Goal: Information Seeking & Learning: Compare options

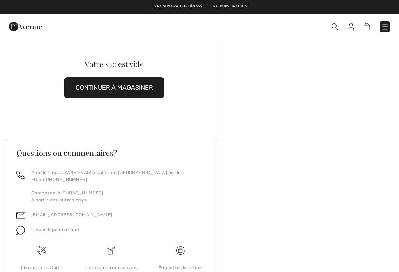
click at [385, 26] on img at bounding box center [385, 27] width 8 height 8
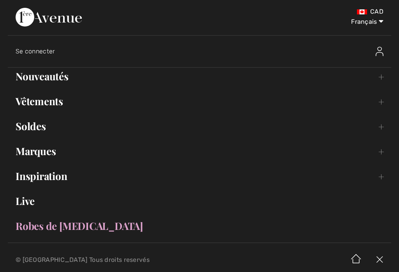
click at [36, 130] on link "Soldes Toggle submenu" at bounding box center [199, 126] width 383 height 17
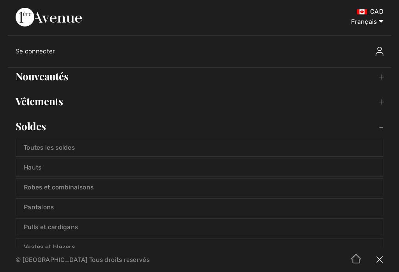
click at [93, 188] on link "Robes et combinaisons" at bounding box center [199, 187] width 367 height 17
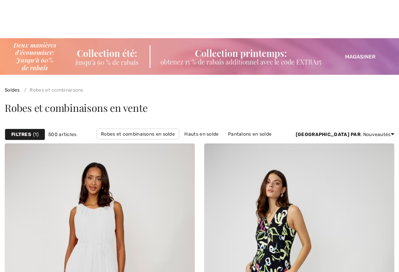
checkbox input "true"
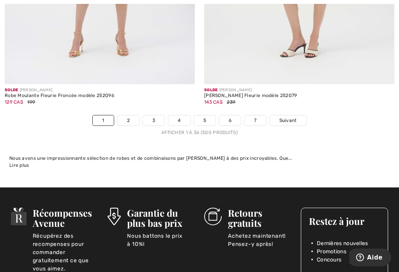
scroll to position [6014, 0]
click at [127, 115] on link "2" at bounding box center [128, 120] width 21 height 10
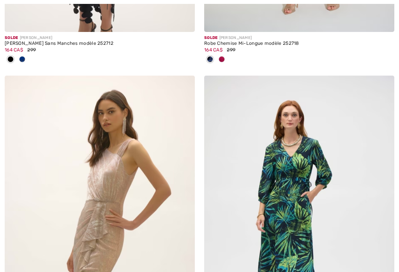
checkbox input "true"
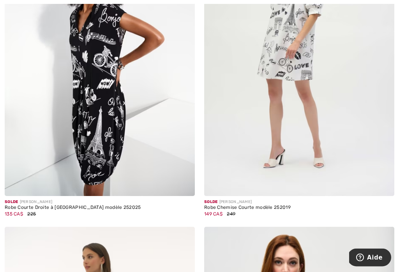
scroll to position [5143, 0]
click at [319, 144] on img at bounding box center [299, 52] width 190 height 285
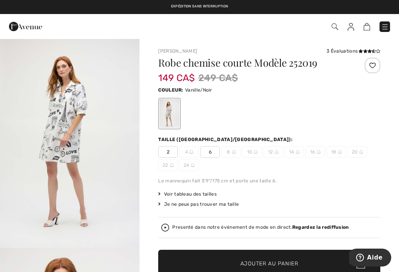
checkbox input "true"
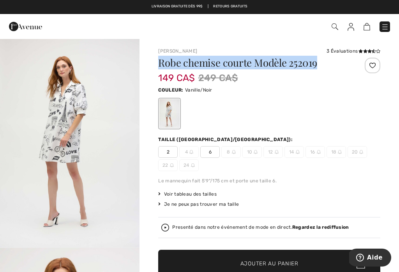
click at [347, 118] on div at bounding box center [269, 113] width 222 height 32
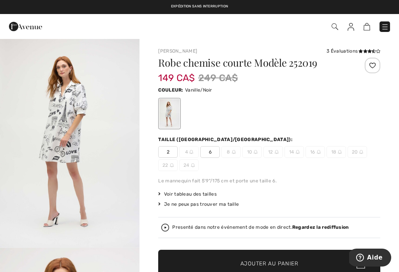
click at [333, 28] on img at bounding box center [334, 26] width 7 height 7
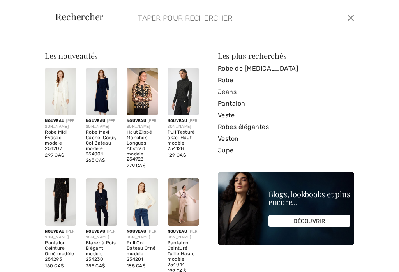
click at [141, 17] on input "search" at bounding box center [212, 17] width 160 height 23
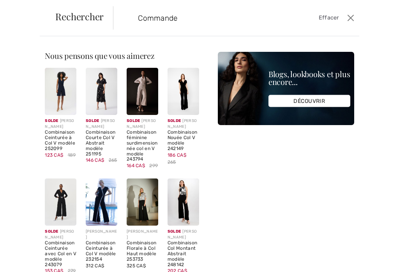
paste input "Commande #: 250814-1382994"
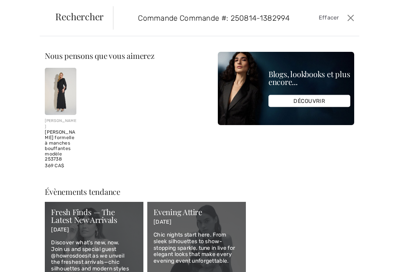
click at [175, 18] on input "Commande Commande #: 250814-1382994" at bounding box center [212, 17] width 160 height 23
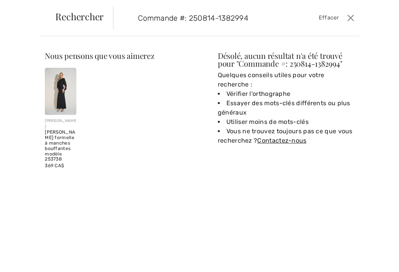
click at [187, 18] on input "Commande #: 250814-1382994" at bounding box center [212, 17] width 160 height 23
click at [217, 17] on input "250814-1382994" at bounding box center [212, 17] width 160 height 23
type input "250814-1382994"
click at [356, 14] on button "Ferme" at bounding box center [350, 18] width 11 height 12
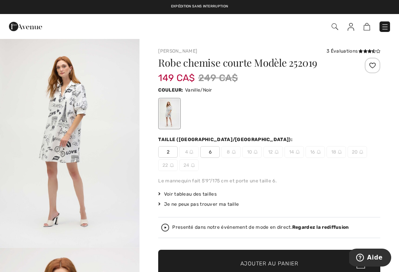
click at [353, 28] on img at bounding box center [350, 27] width 7 height 8
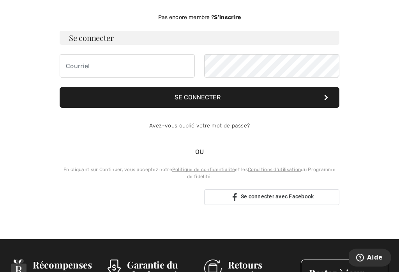
click at [302, 196] on span "Se connecter avec Facebook" at bounding box center [277, 196] width 73 height 6
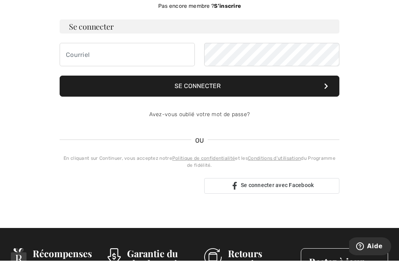
scroll to position [71, 0]
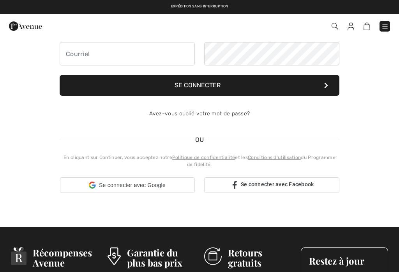
checkbox input "true"
click at [24, 25] on img at bounding box center [25, 26] width 33 height 16
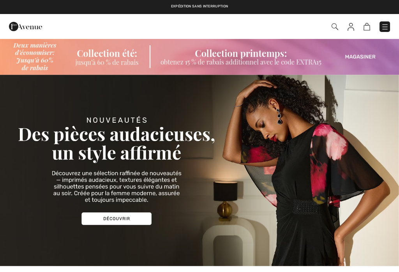
checkbox input "true"
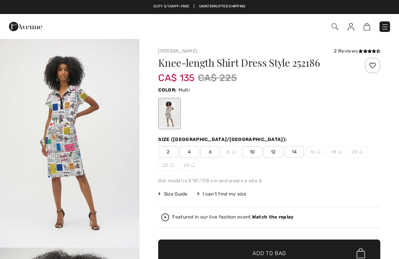
checkbox input "true"
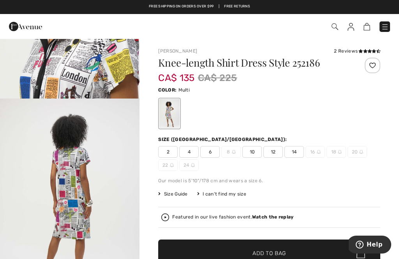
click at [380, 32] on link at bounding box center [384, 26] width 11 height 11
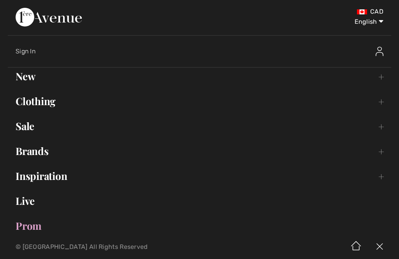
click at [375, 22] on select "English Français" at bounding box center [363, 20] width 40 height 23
select select "https://www.1ereavenue.com/fr/robe-chemise-mi-longue-modele-252186-p81629/"
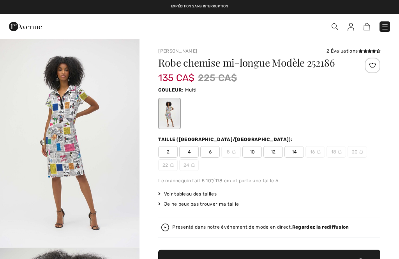
click at [384, 30] on img at bounding box center [385, 27] width 8 height 8
checkbox input "true"
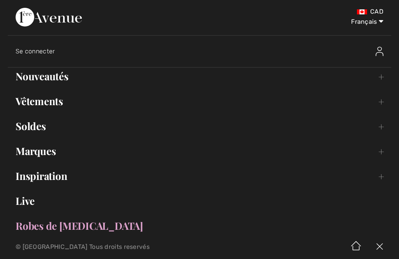
click at [38, 127] on link "Soldes Toggle submenu" at bounding box center [199, 126] width 383 height 17
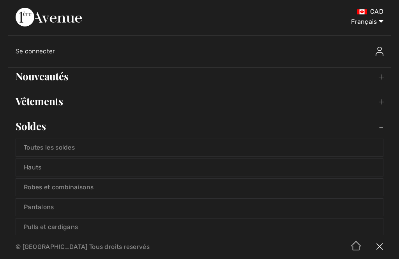
click at [99, 188] on link "Robes et combinaisons" at bounding box center [199, 187] width 367 height 17
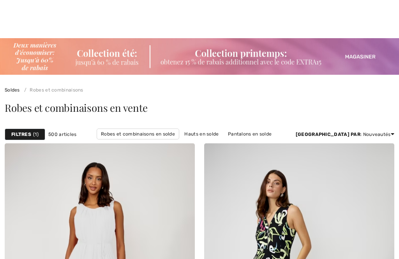
checkbox input "true"
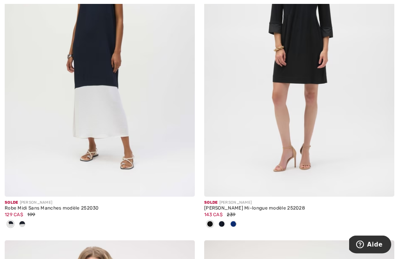
scroll to position [4293, 0]
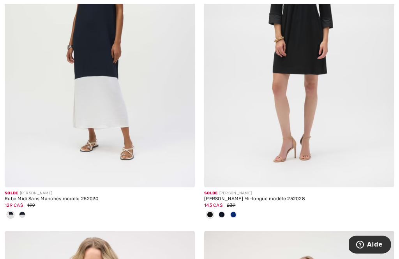
click at [236, 215] on div at bounding box center [233, 215] width 12 height 13
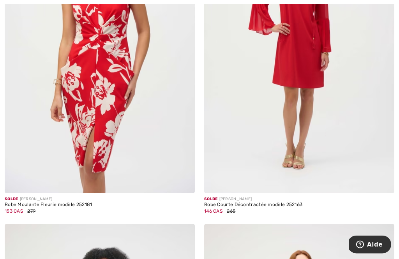
scroll to position [4617, 0]
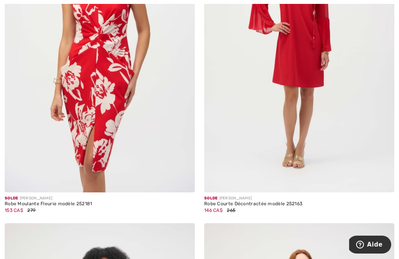
click at [384, 177] on img at bounding box center [382, 180] width 7 height 7
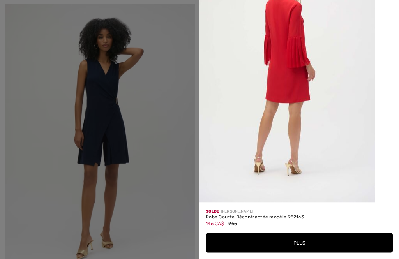
scroll to position [4846, 0]
click at [303, 253] on button "Plus" at bounding box center [299, 242] width 187 height 19
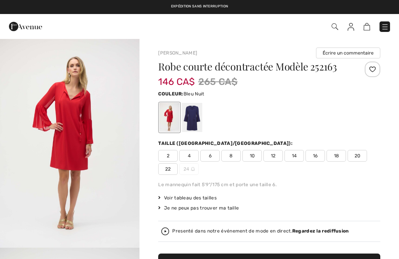
click at [195, 117] on div at bounding box center [192, 117] width 20 height 29
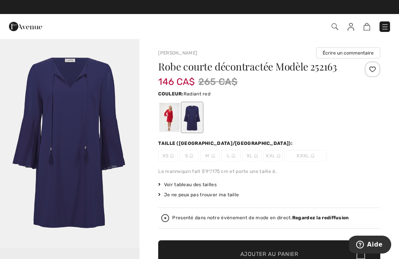
click at [167, 119] on div at bounding box center [169, 117] width 20 height 29
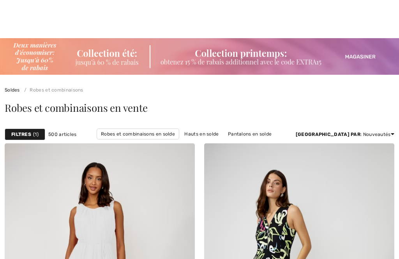
checkbox input "true"
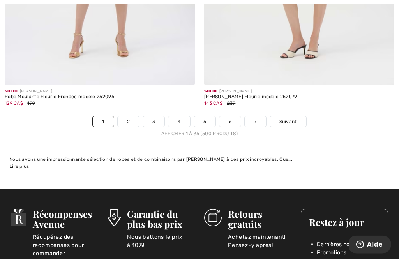
scroll to position [6013, 0]
click at [128, 116] on link "2" at bounding box center [128, 121] width 21 height 10
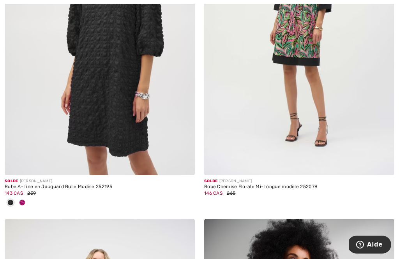
scroll to position [1201, 0]
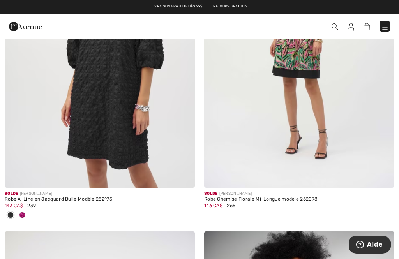
click at [382, 173] on img at bounding box center [382, 176] width 7 height 7
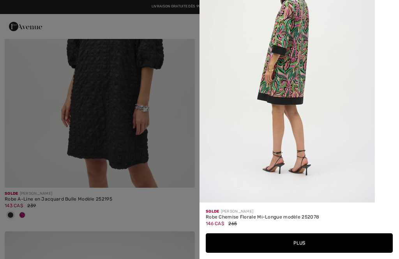
scroll to position [1095, 0]
click at [305, 253] on button "Plus" at bounding box center [299, 242] width 187 height 19
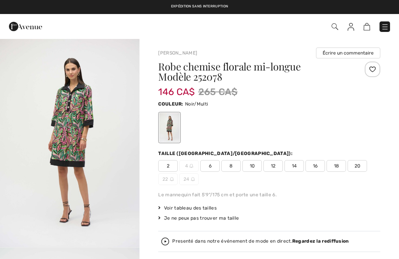
checkbox input "true"
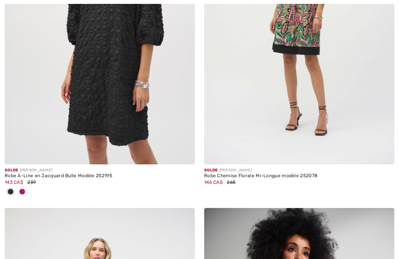
checkbox input "true"
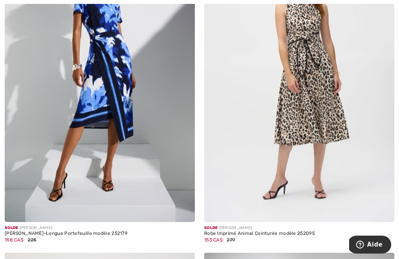
scroll to position [4486, 0]
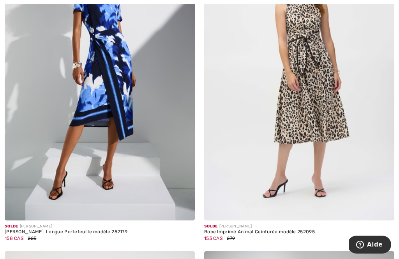
click at [183, 206] on img at bounding box center [183, 208] width 7 height 7
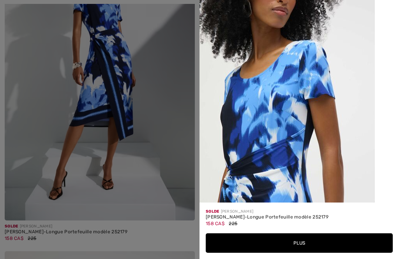
scroll to position [1177, 0]
click at [32, 185] on div at bounding box center [199, 129] width 399 height 259
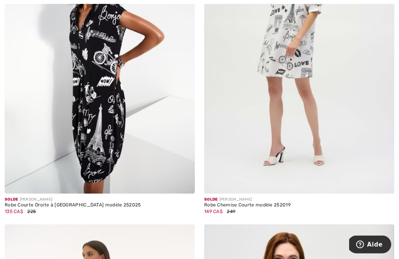
scroll to position [5145, 0]
click at [384, 178] on img at bounding box center [382, 181] width 7 height 7
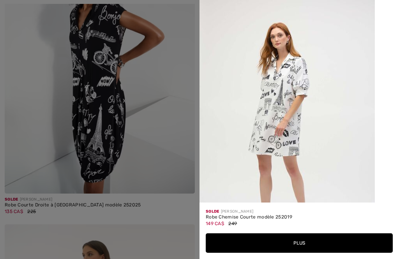
click at [303, 253] on button "Plus" at bounding box center [299, 242] width 187 height 19
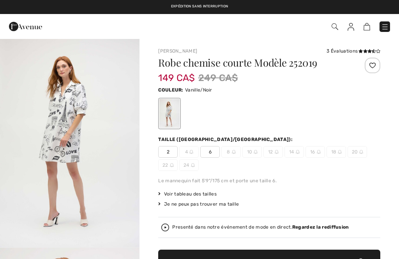
click at [31, 137] on img "1 / 5" at bounding box center [69, 142] width 139 height 209
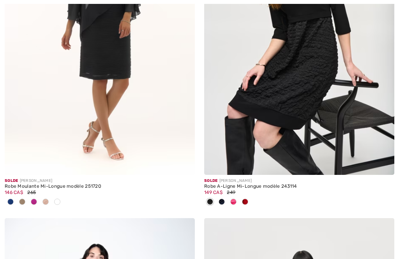
checkbox input "true"
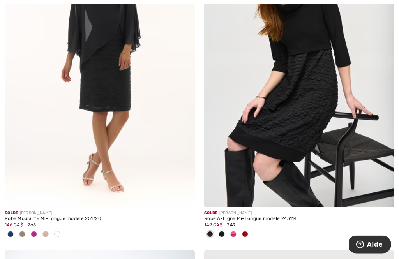
scroll to position [5447, 0]
click at [383, 192] on img at bounding box center [382, 195] width 7 height 7
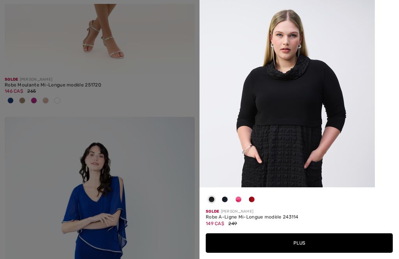
scroll to position [902, 0]
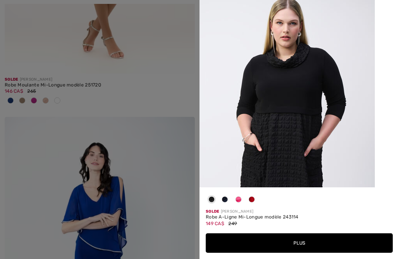
click at [35, 174] on div at bounding box center [199, 129] width 399 height 259
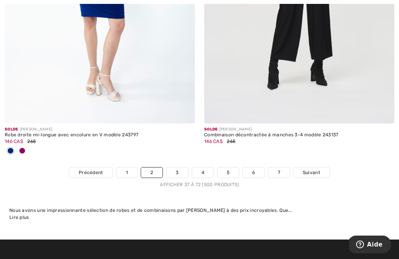
scroll to position [5862, 0]
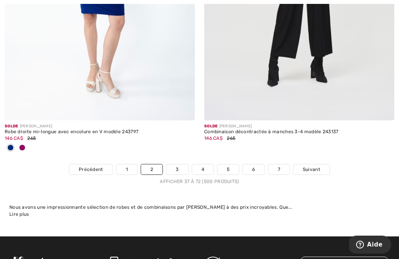
click at [176, 164] on link "3" at bounding box center [176, 169] width 21 height 10
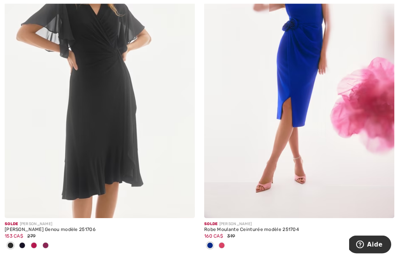
scroll to position [5918, 0]
click at [186, 204] on img at bounding box center [183, 206] width 7 height 7
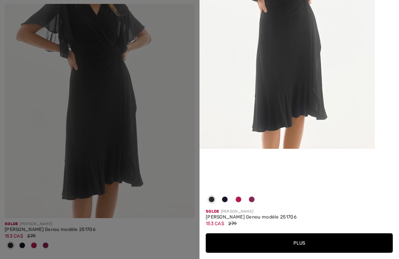
scroll to position [118, 0]
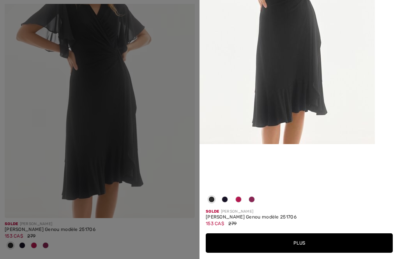
click at [226, 202] on span at bounding box center [225, 199] width 6 height 6
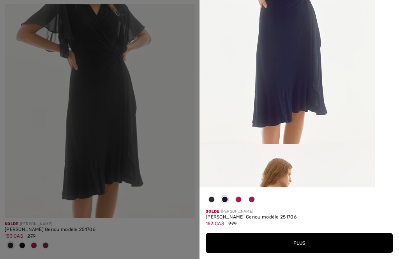
scroll to position [0, 0]
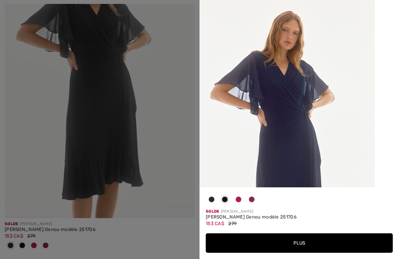
click at [241, 209] on div at bounding box center [238, 201] width 12 height 15
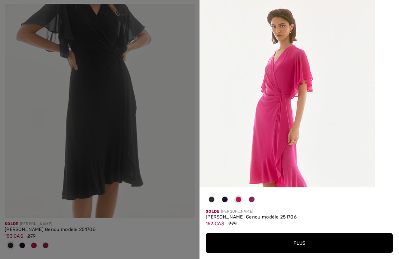
click at [252, 202] on span at bounding box center [251, 199] width 6 height 6
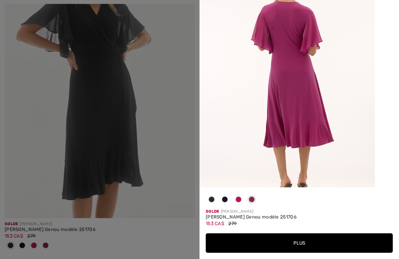
scroll to position [310, 0]
click at [179, 178] on div at bounding box center [199, 129] width 399 height 259
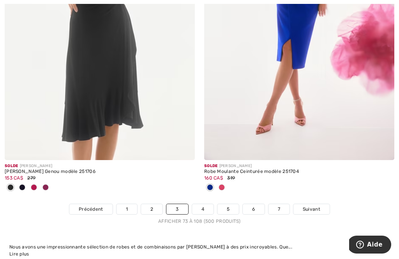
scroll to position [5977, 0]
click at [202, 206] on link "4" at bounding box center [202, 209] width 21 height 10
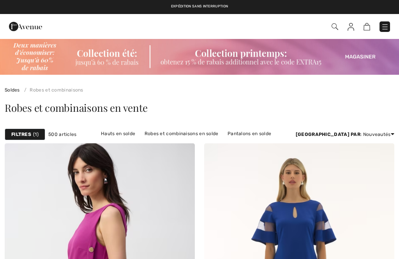
checkbox input "true"
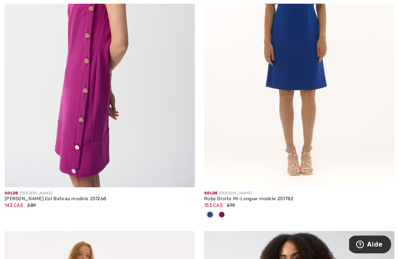
scroll to position [243, 0]
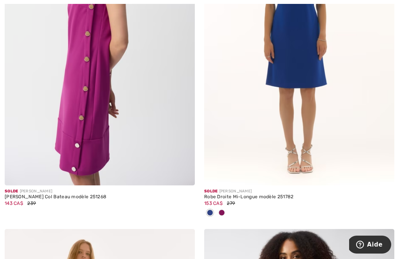
click at [380, 171] on img at bounding box center [382, 173] width 7 height 7
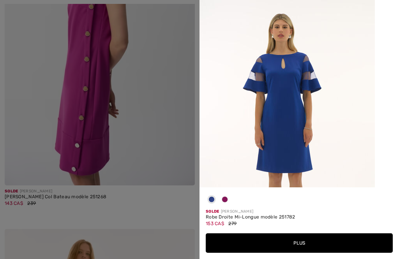
click at [386, 173] on div "Your browser does not support the video tag." at bounding box center [298, 93] width 199 height 187
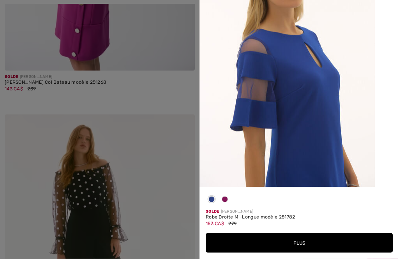
scroll to position [359, 0]
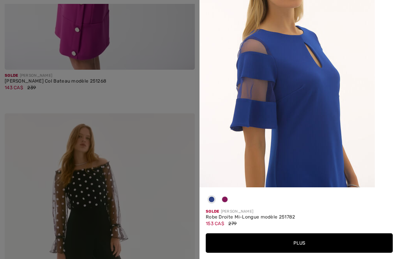
click at [302, 253] on button "Plus" at bounding box center [299, 242] width 187 height 19
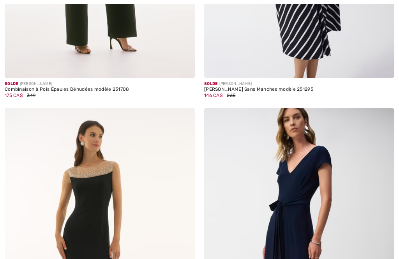
checkbox input "true"
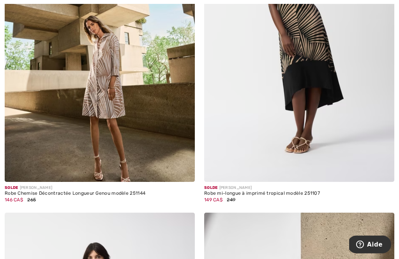
scroll to position [3495, 0]
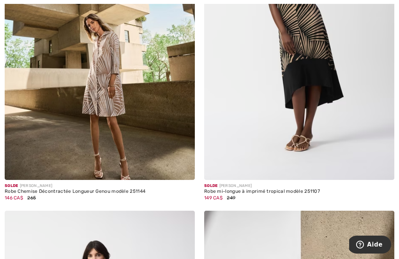
click at [183, 167] on img at bounding box center [183, 168] width 7 height 7
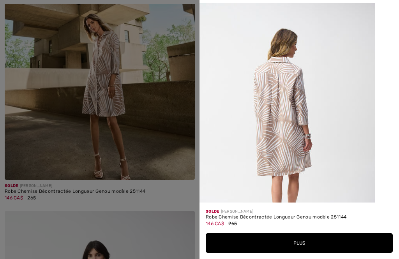
click at [33, 155] on div at bounding box center [199, 129] width 399 height 259
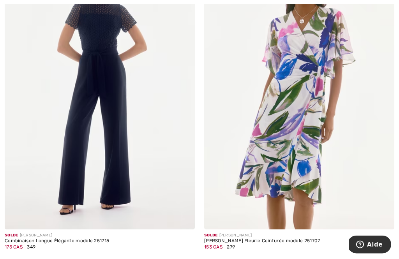
scroll to position [5450, 0]
click at [386, 210] on span at bounding box center [383, 218] width 16 height 16
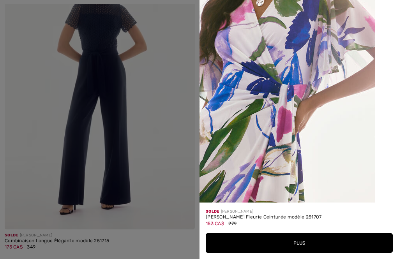
scroll to position [914, 0]
click at [305, 253] on button "Plus" at bounding box center [299, 242] width 187 height 19
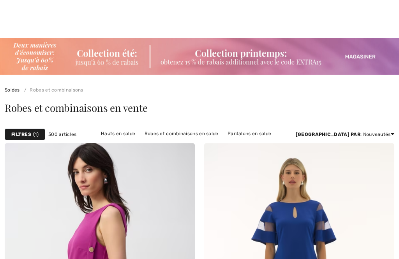
checkbox input "true"
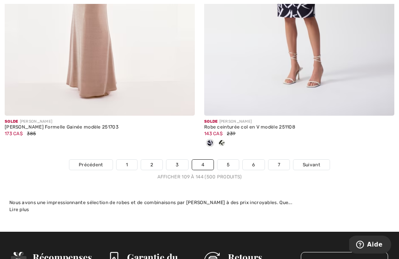
scroll to position [5896, 0]
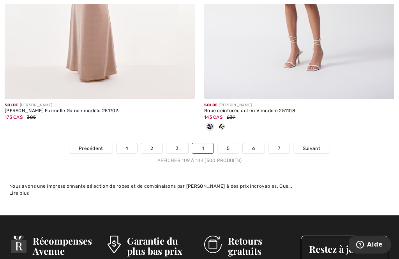
click at [228, 143] on link "5" at bounding box center [227, 148] width 21 height 10
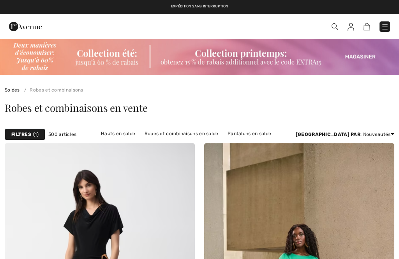
checkbox input "true"
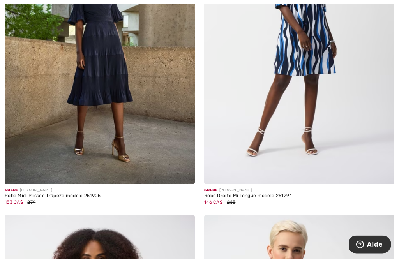
scroll to position [3555, 0]
click at [384, 169] on img at bounding box center [382, 172] width 7 height 7
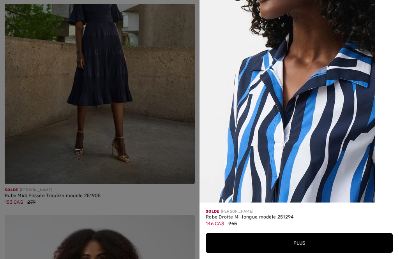
scroll to position [914, 0]
click at [30, 156] on div at bounding box center [199, 129] width 399 height 259
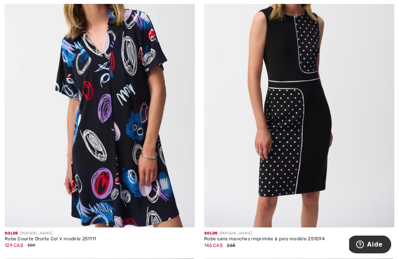
scroll to position [4228, 0]
click at [183, 214] on img at bounding box center [183, 215] width 7 height 7
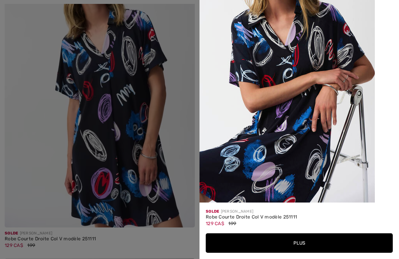
scroll to position [914, 0]
click at [306, 253] on button "Plus" at bounding box center [299, 242] width 187 height 19
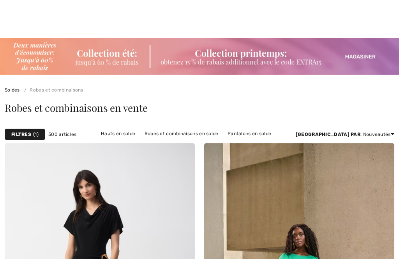
checkbox input "true"
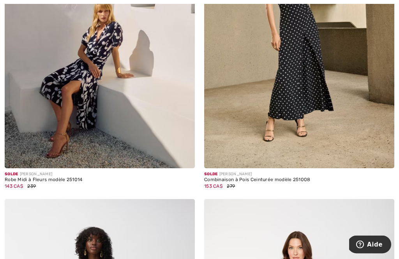
scroll to position [4918, 0]
click at [184, 153] on img at bounding box center [183, 156] width 7 height 7
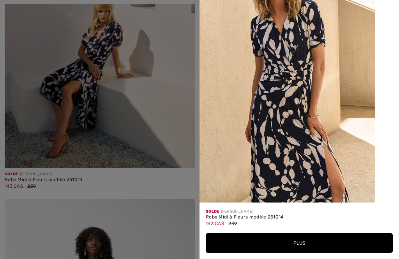
scroll to position [915, 0]
click at [33, 135] on div at bounding box center [199, 129] width 399 height 259
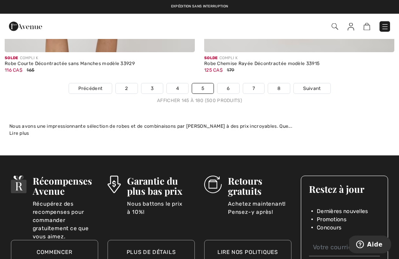
scroll to position [6007, 0]
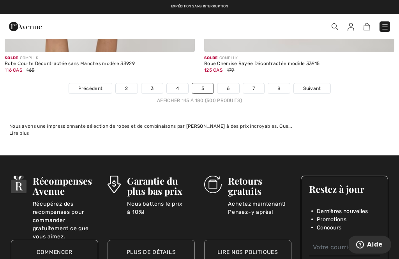
click at [225, 83] on link "6" at bounding box center [227, 88] width 21 height 10
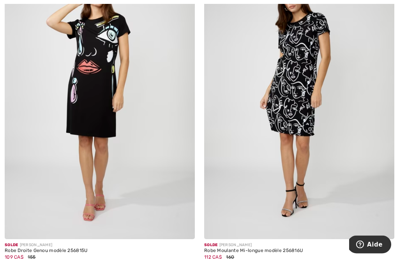
scroll to position [1768, 0]
click at [185, 224] on img at bounding box center [183, 227] width 7 height 7
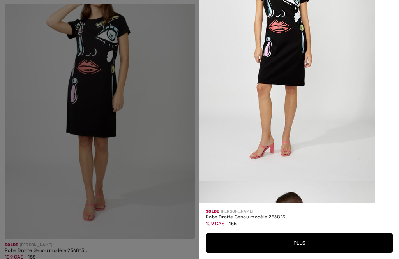
click at [32, 137] on div at bounding box center [199, 129] width 399 height 259
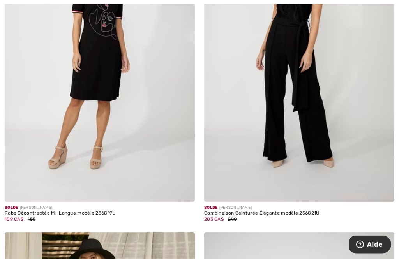
scroll to position [2185, 0]
click at [186, 189] on img at bounding box center [183, 190] width 7 height 7
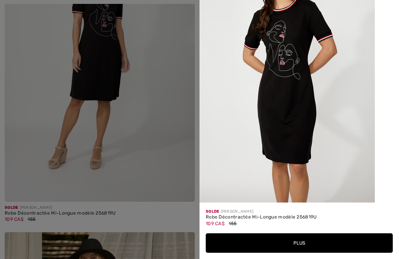
scroll to position [1178, 0]
click at [304, 253] on button "Plus" at bounding box center [299, 242] width 187 height 19
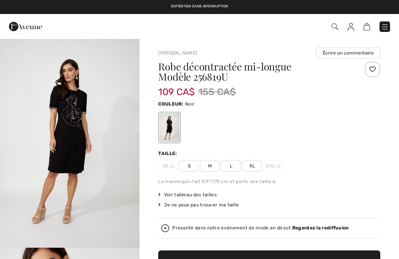
checkbox input "true"
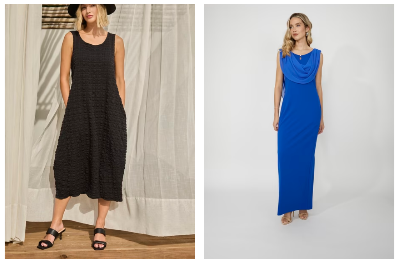
checkbox input "true"
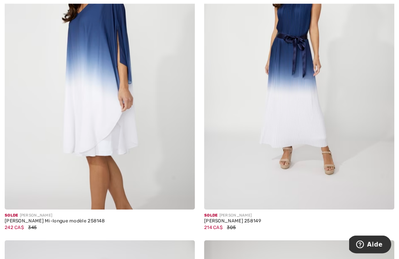
scroll to position [2808, 0]
click at [185, 196] on img at bounding box center [183, 197] width 7 height 7
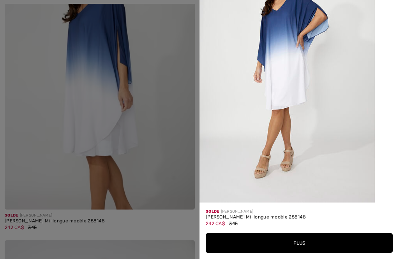
scroll to position [1178, 0]
click at [301, 253] on button "Plus" at bounding box center [299, 242] width 187 height 19
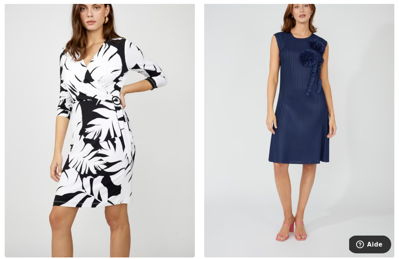
scroll to position [4752, 0]
click at [186, 242] on img at bounding box center [183, 245] width 7 height 7
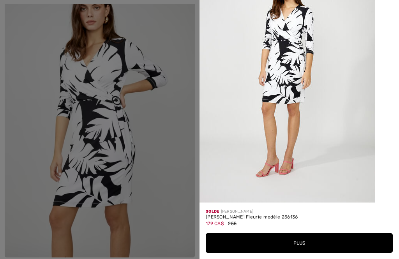
click at [28, 110] on div at bounding box center [199, 129] width 399 height 259
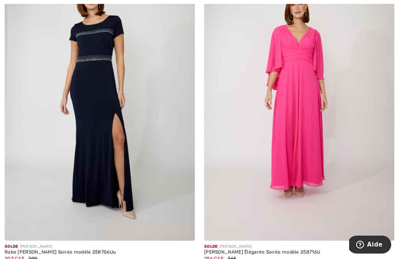
scroll to position [6110, 0]
